Goal: Transaction & Acquisition: Purchase product/service

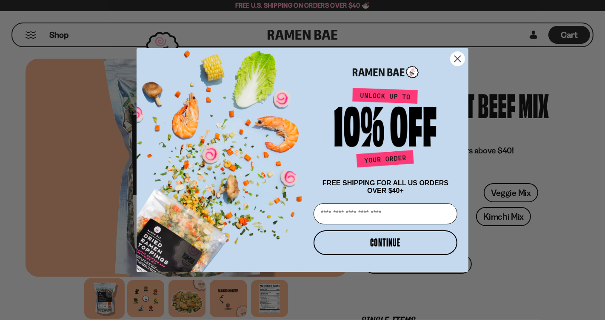
click at [461, 55] on circle "Close dialog" at bounding box center [458, 59] width 14 height 14
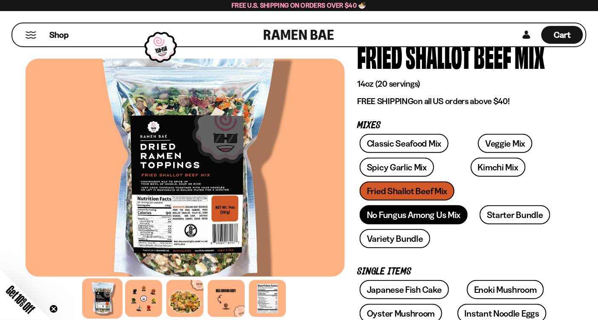
scroll to position [50, 0]
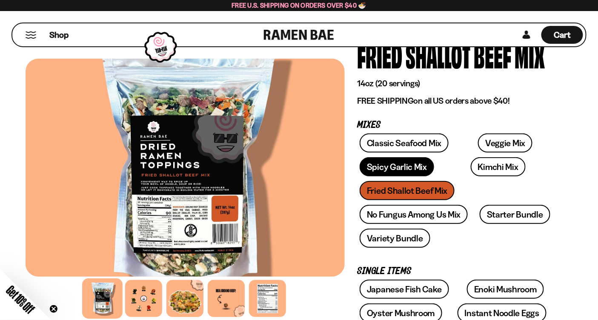
click at [391, 170] on link "Spicy Garlic Mix" at bounding box center [397, 166] width 74 height 19
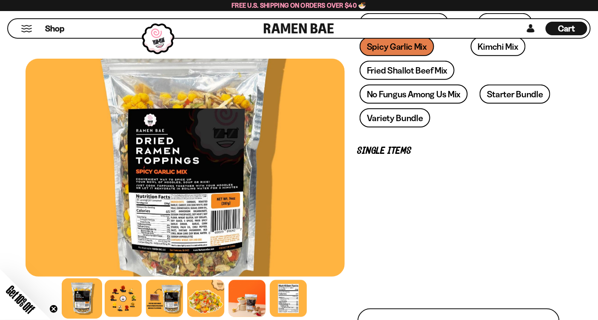
scroll to position [185, 0]
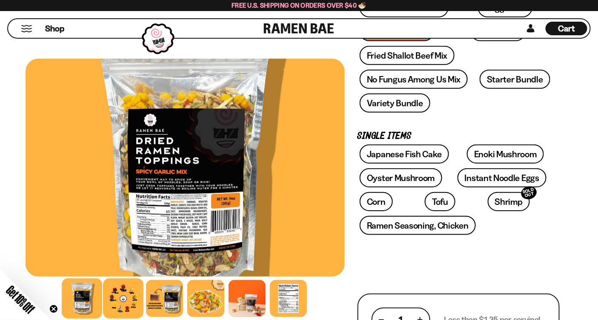
click at [126, 300] on div at bounding box center [123, 299] width 40 height 40
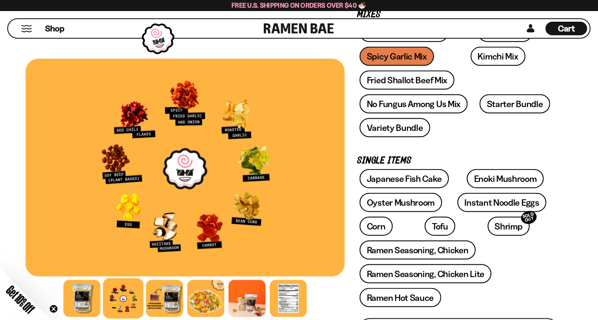
scroll to position [160, 0]
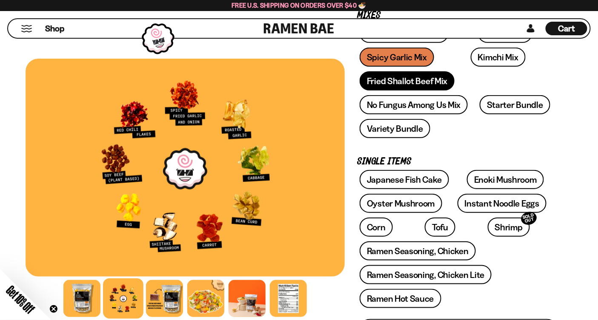
click at [411, 81] on link "Fried Shallot Beef Mix" at bounding box center [407, 80] width 95 height 19
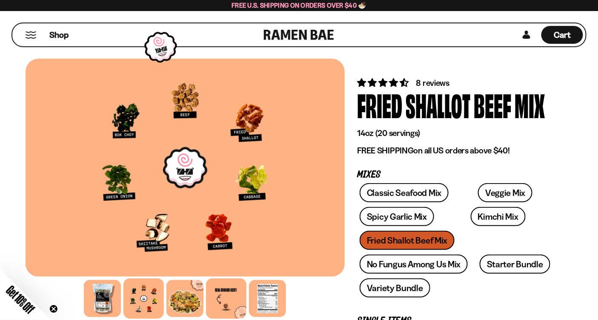
click at [225, 302] on div at bounding box center [226, 299] width 40 height 40
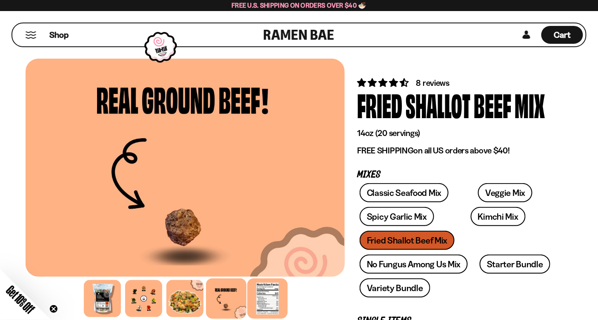
click at [263, 296] on div at bounding box center [267, 299] width 40 height 40
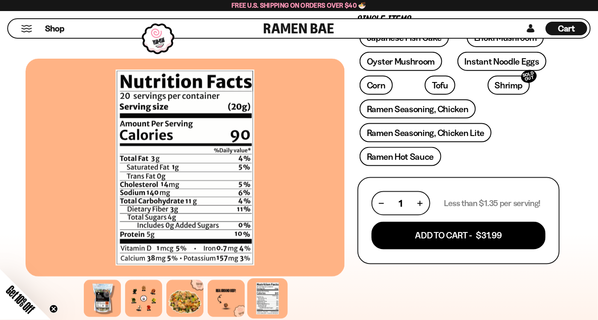
scroll to position [304, 0]
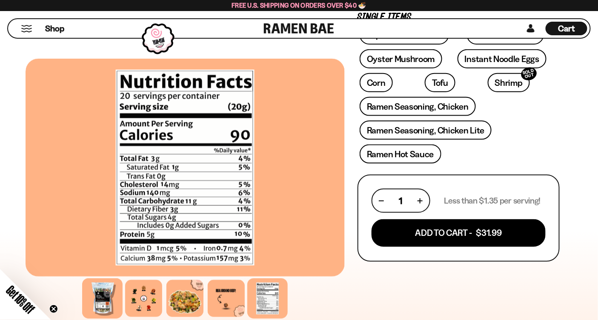
click at [95, 299] on div at bounding box center [102, 299] width 40 height 40
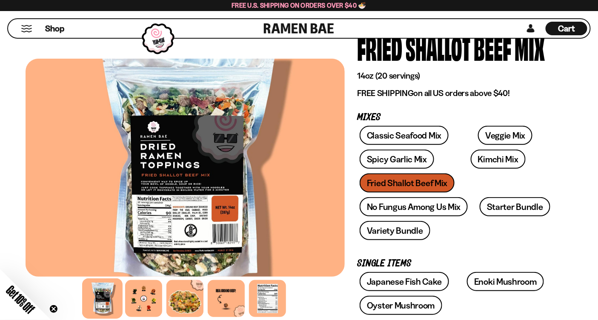
scroll to position [0, 0]
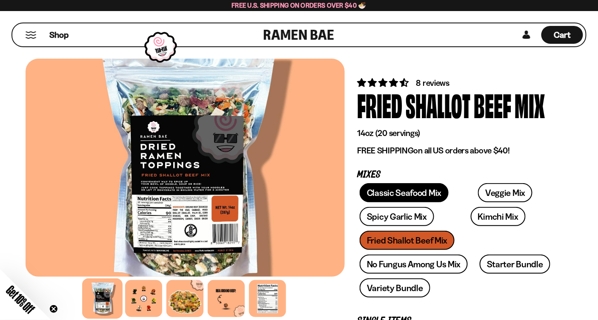
click at [385, 193] on link "Classic Seafood Mix" at bounding box center [404, 192] width 89 height 19
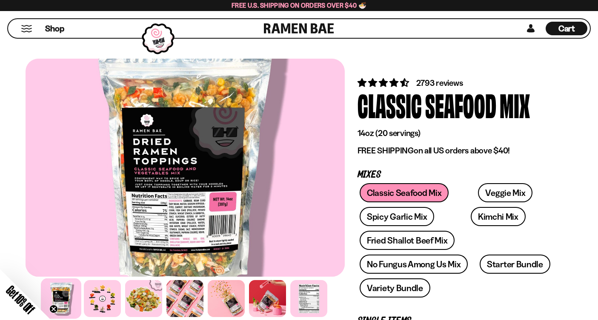
scroll to position [290, 0]
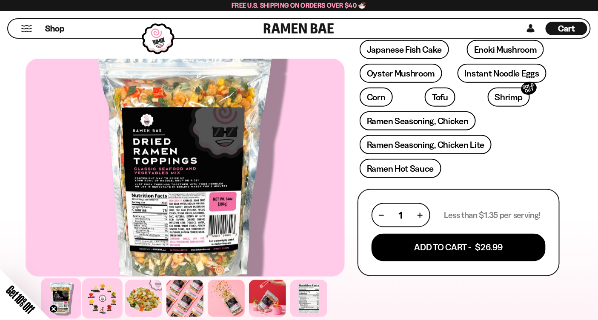
click at [108, 302] on div at bounding box center [102, 299] width 40 height 40
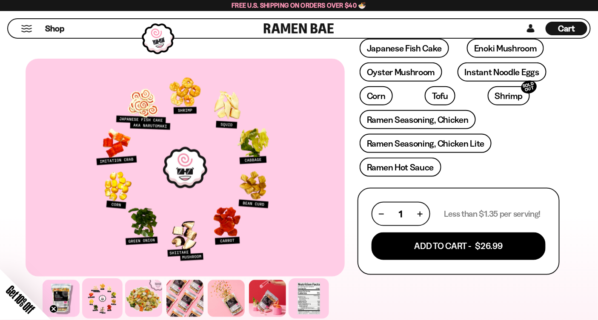
scroll to position [291, 0]
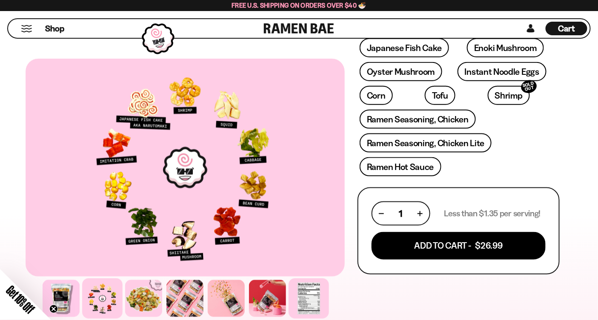
click at [307, 306] on div at bounding box center [308, 299] width 40 height 40
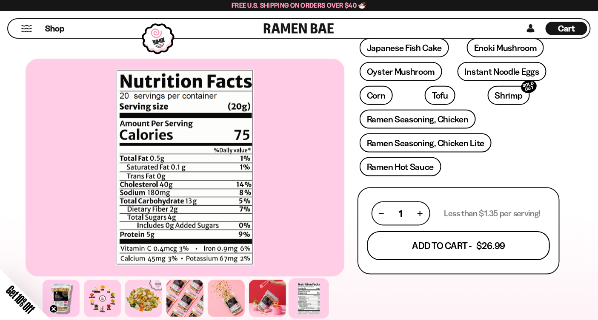
click at [458, 248] on button "Add To Cart - $26.99" at bounding box center [458, 246] width 183 height 29
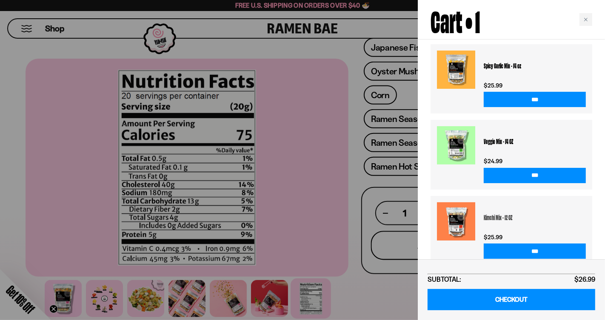
scroll to position [197, 0]
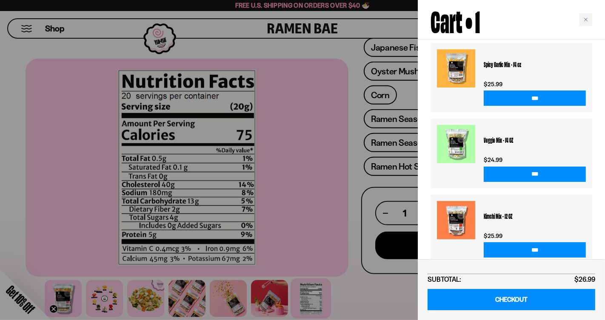
click at [463, 209] on link at bounding box center [456, 220] width 38 height 38
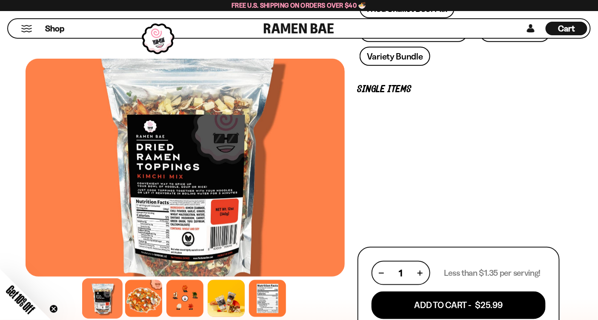
scroll to position [248, 0]
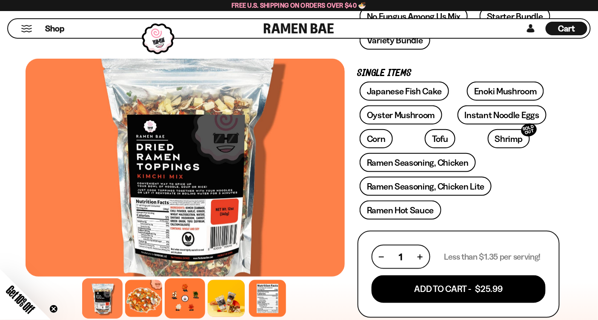
click at [195, 299] on div at bounding box center [185, 299] width 40 height 40
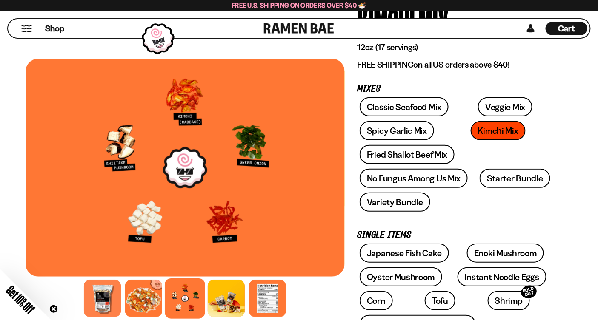
scroll to position [71, 0]
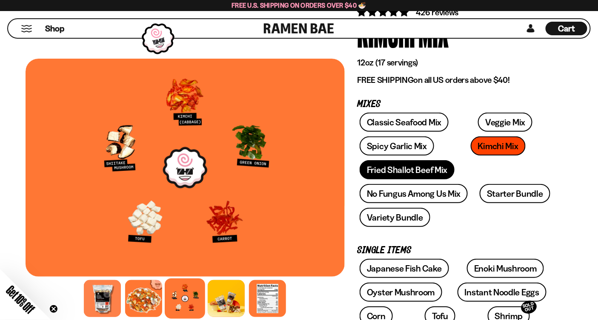
click at [399, 174] on link "Fried Shallot Beef Mix" at bounding box center [407, 169] width 95 height 19
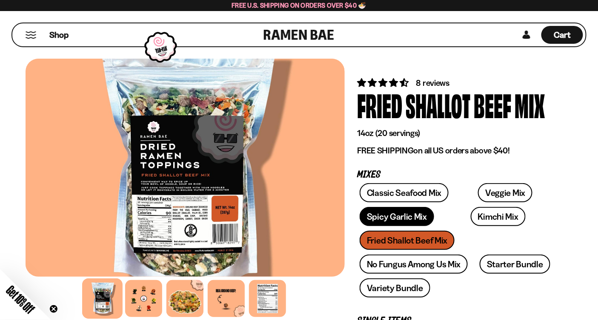
click at [402, 217] on link "Spicy Garlic Mix" at bounding box center [397, 216] width 74 height 19
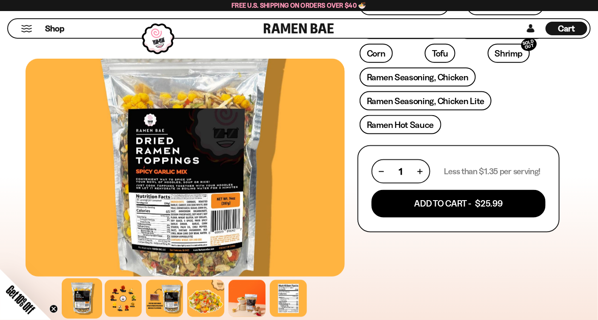
scroll to position [320, 0]
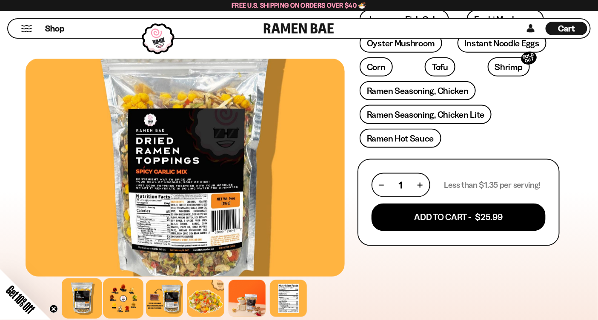
click at [132, 300] on div at bounding box center [123, 299] width 40 height 40
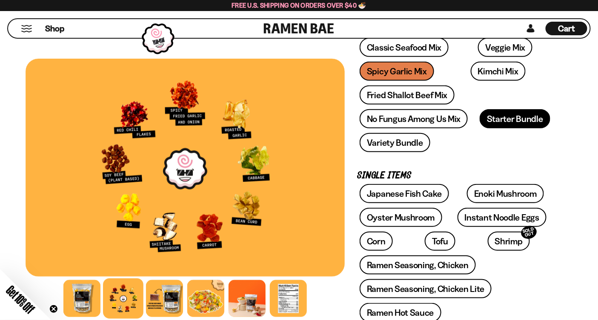
scroll to position [99, 0]
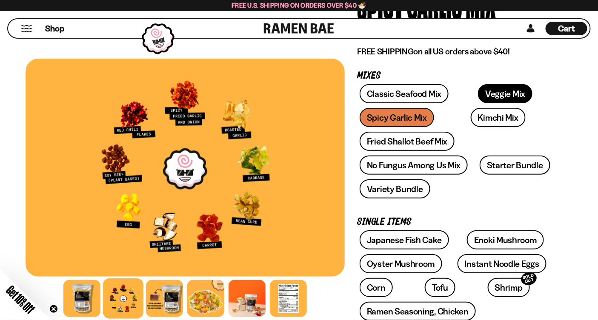
click at [479, 97] on link "Veggie Mix" at bounding box center [505, 93] width 54 height 19
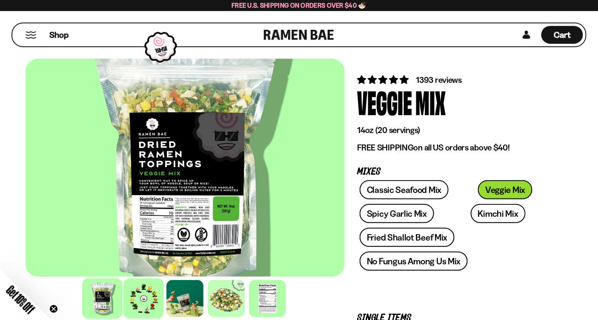
scroll to position [3, 0]
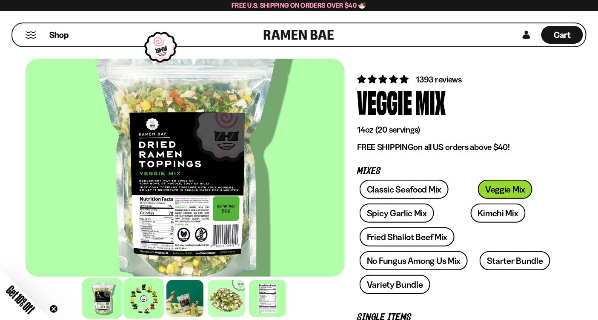
click at [152, 299] on div at bounding box center [143, 299] width 40 height 40
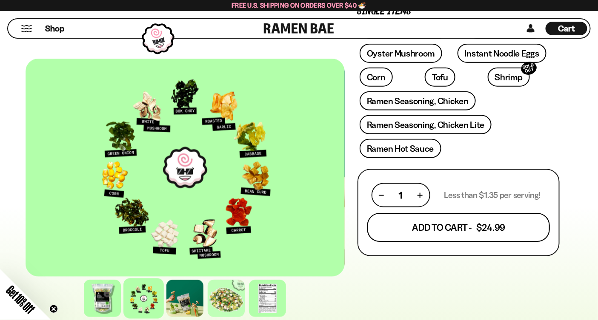
click at [459, 227] on button "Add To Cart - $24.99" at bounding box center [458, 228] width 183 height 29
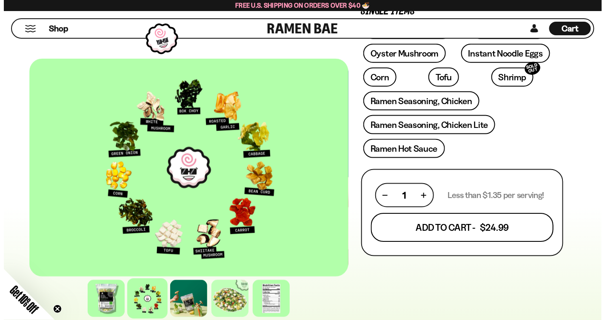
scroll to position [309, 0]
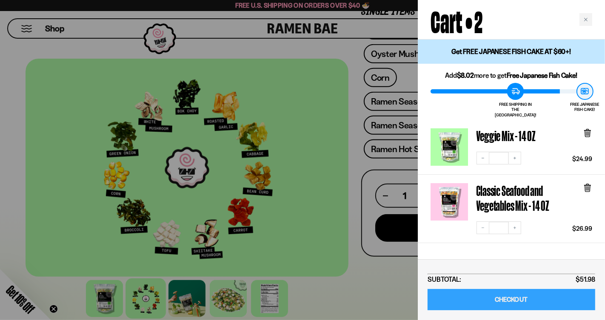
click at [512, 298] on link "CHECKOUT" at bounding box center [512, 300] width 168 height 22
